Goal: Information Seeking & Learning: Learn about a topic

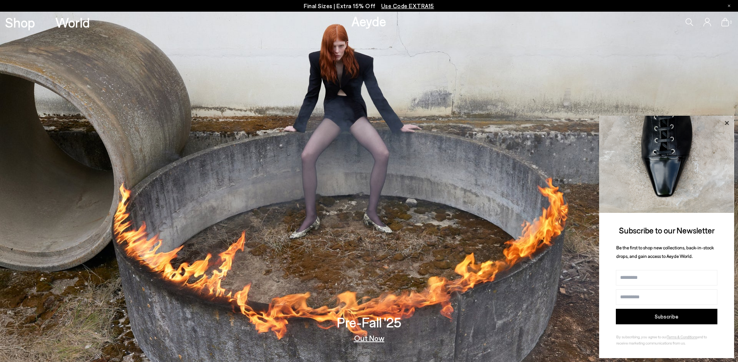
click at [728, 123] on icon at bounding box center [726, 123] width 10 height 10
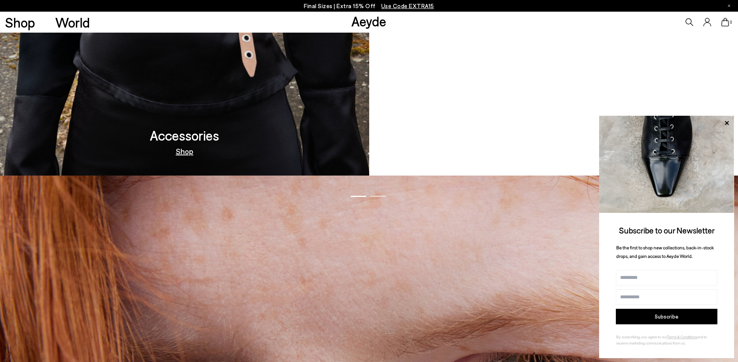
scroll to position [1322, 0]
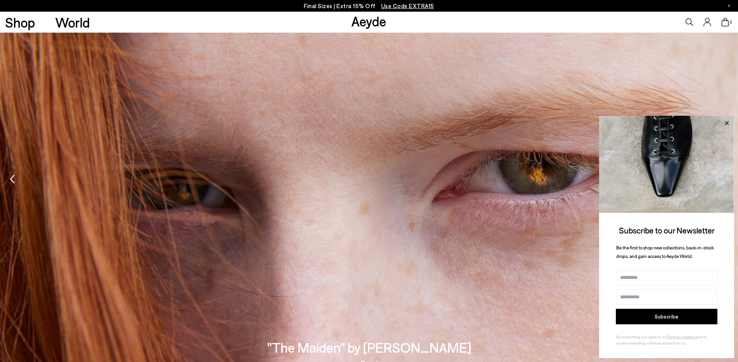
click at [727, 124] on icon at bounding box center [727, 123] width 4 height 4
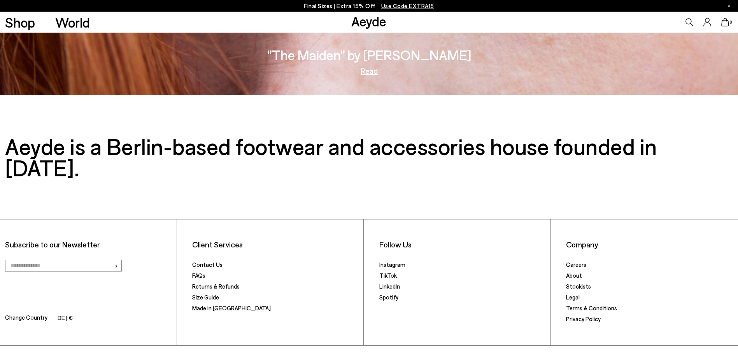
scroll to position [1627, 0]
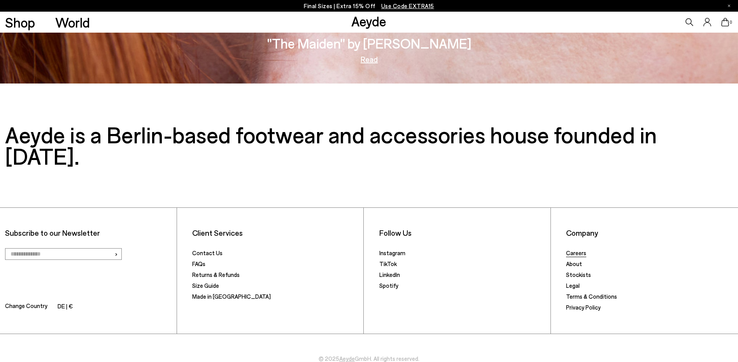
click at [579, 250] on link "Careers" at bounding box center [576, 253] width 20 height 7
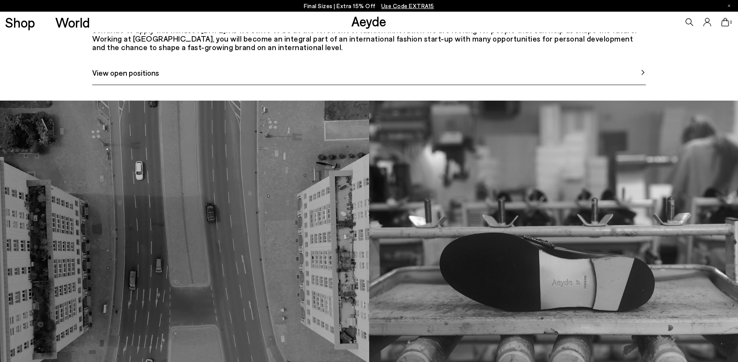
scroll to position [454, 0]
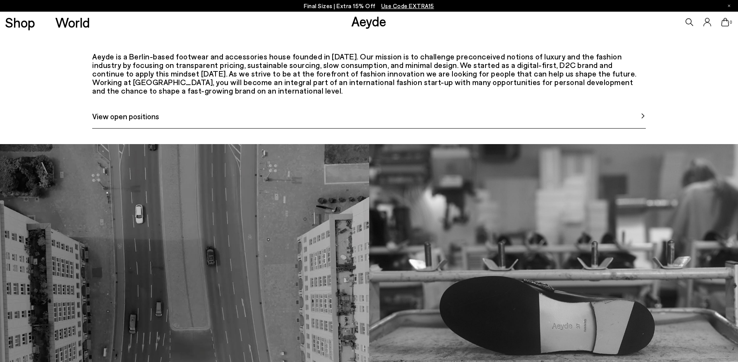
click at [532, 129] on link "View open positions" at bounding box center [368, 119] width 553 height 18
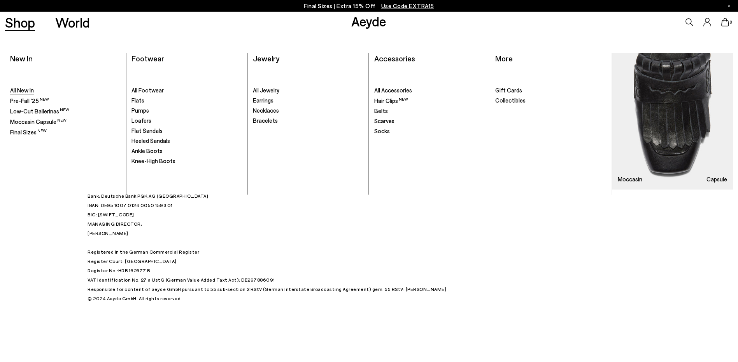
click at [29, 89] on span "All New In" at bounding box center [22, 90] width 24 height 7
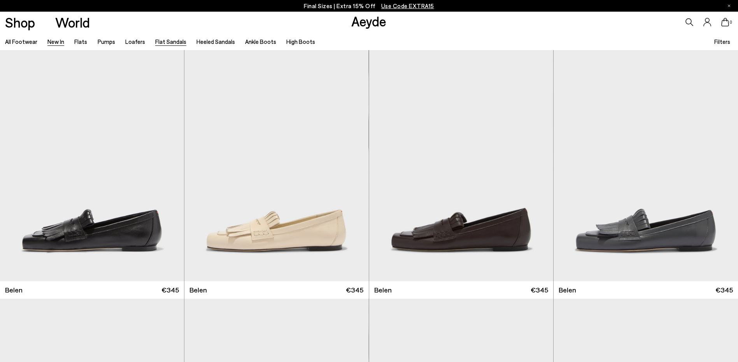
click at [158, 43] on link "Flat Sandals" at bounding box center [170, 41] width 31 height 7
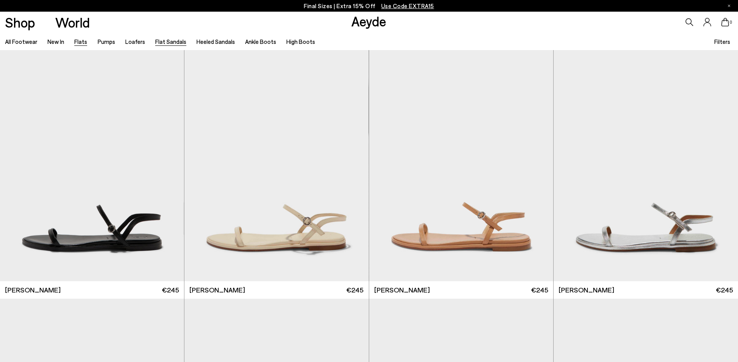
click at [84, 41] on link "Flats" at bounding box center [80, 41] width 13 height 7
